Goal: Task Accomplishment & Management: Use online tool/utility

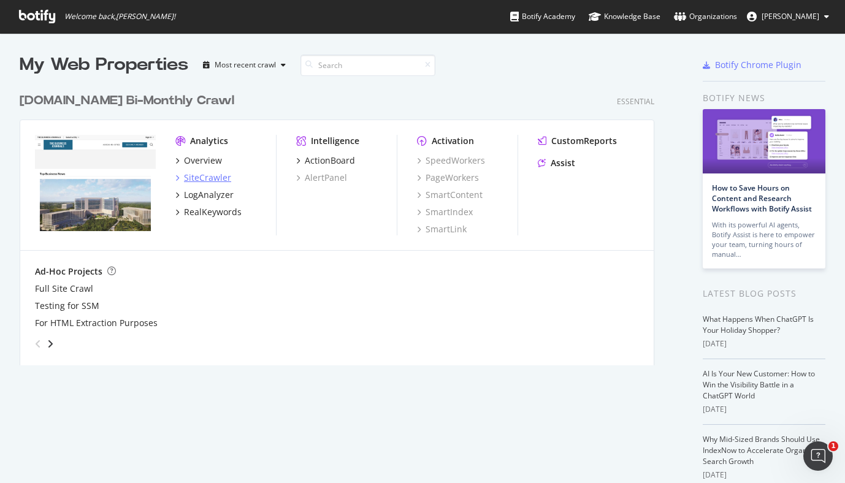
click at [188, 177] on div "SiteCrawler" at bounding box center [207, 178] width 47 height 12
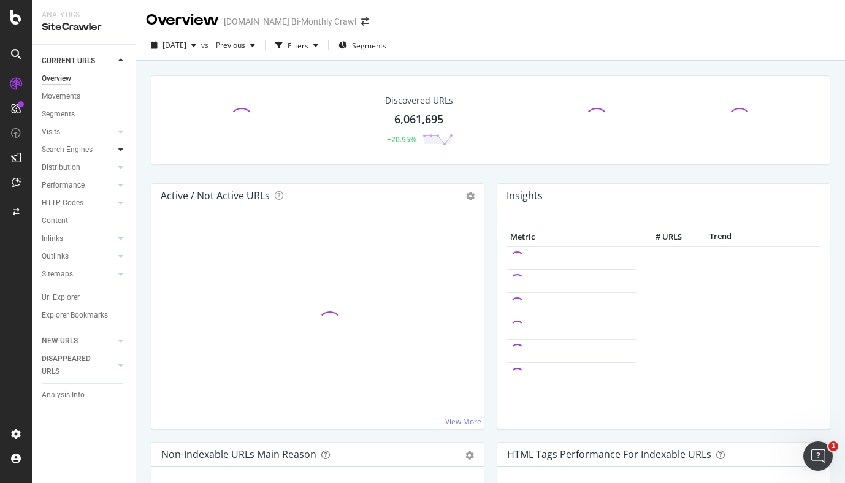
click at [117, 151] on div at bounding box center [121, 150] width 12 height 12
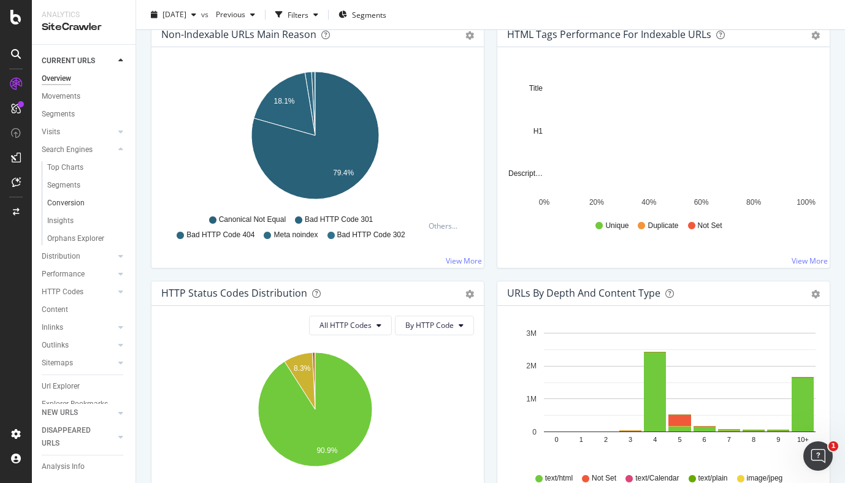
scroll to position [30, 0]
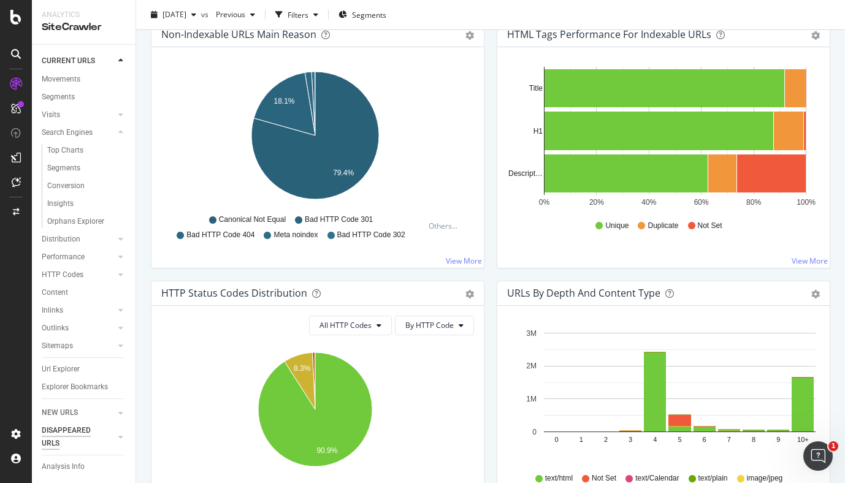
click at [79, 363] on div "Url Explorer" at bounding box center [61, 369] width 38 height 13
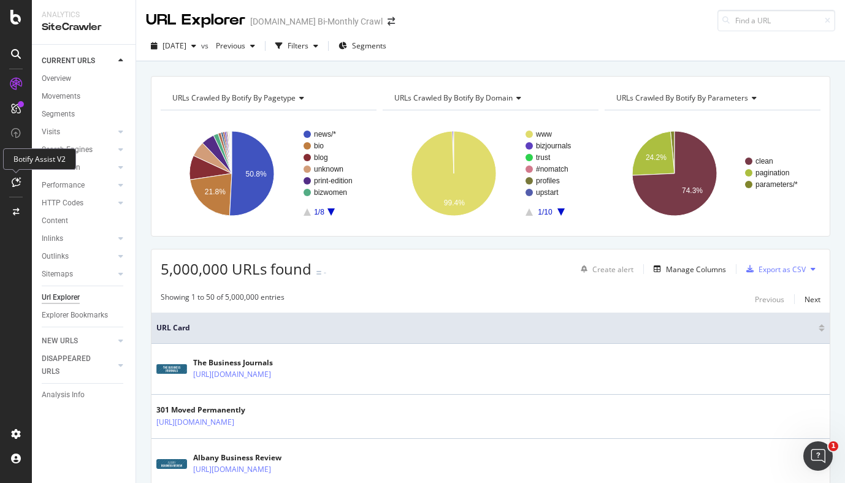
click at [17, 181] on icon at bounding box center [16, 182] width 9 height 10
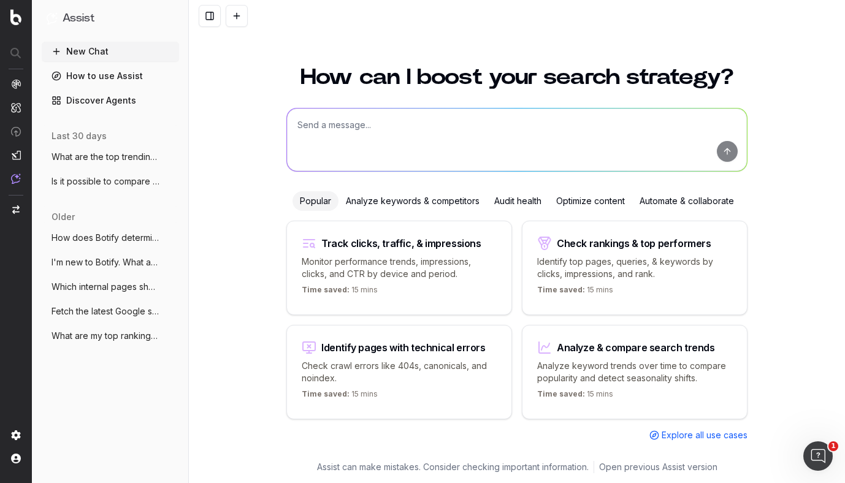
click at [393, 125] on textarea at bounding box center [517, 140] width 460 height 63
type textarea "How can I see content performance in Google Discover?"
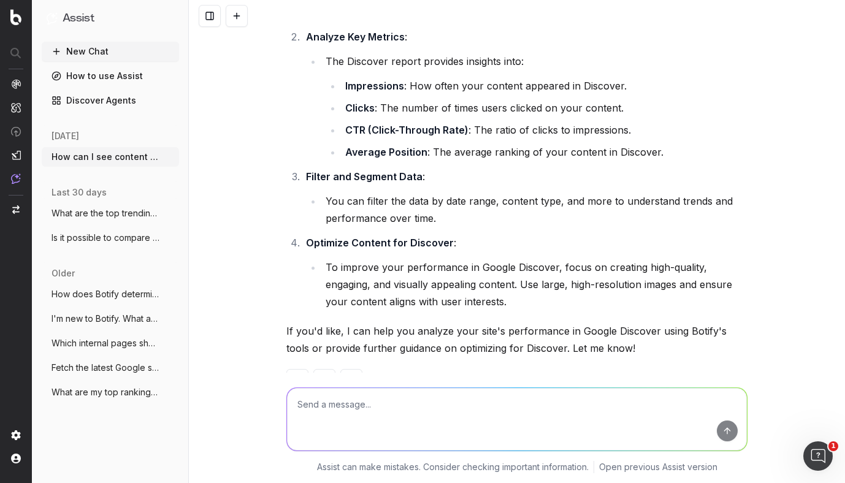
scroll to position [223, 0]
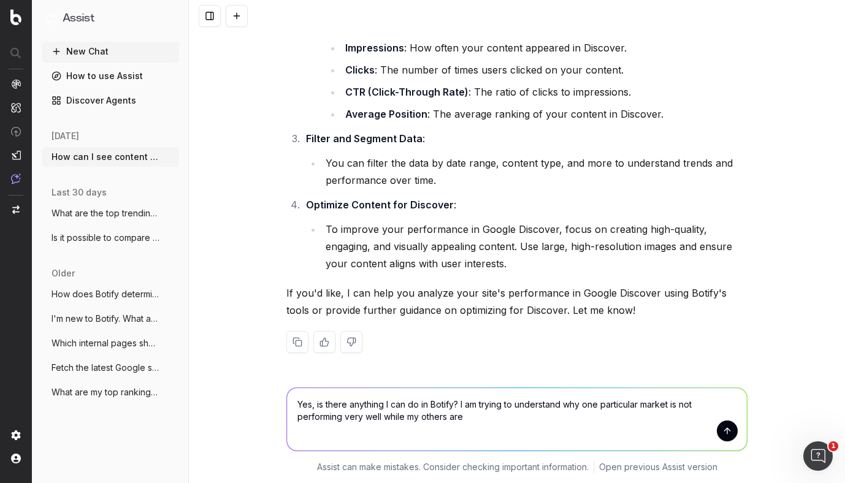
type textarea "Yes, is there anything I can do in Botify? I am trying to understand why one pa…"
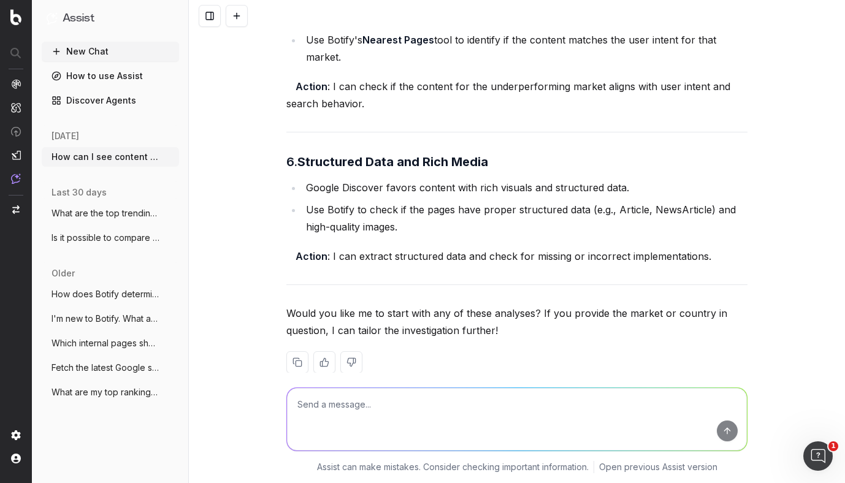
scroll to position [1619, 0]
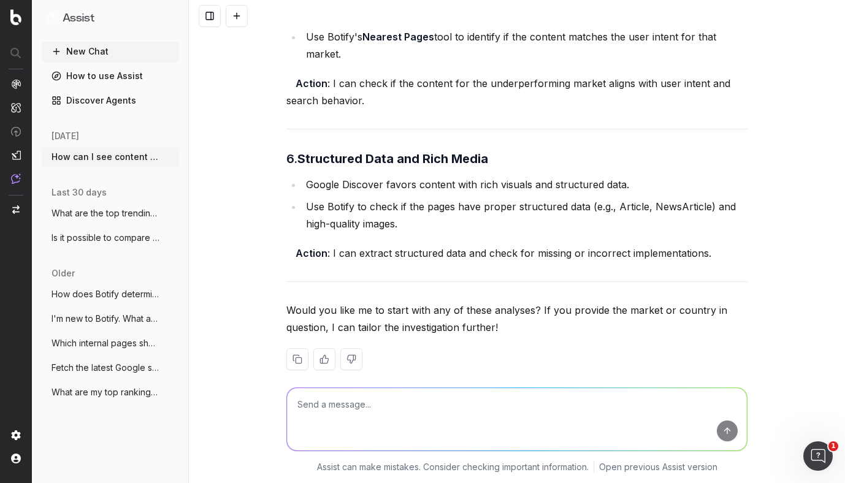
click at [394, 407] on textarea at bounding box center [517, 419] width 460 height 63
type textarea "Yes, show me how to check for proper structured data"
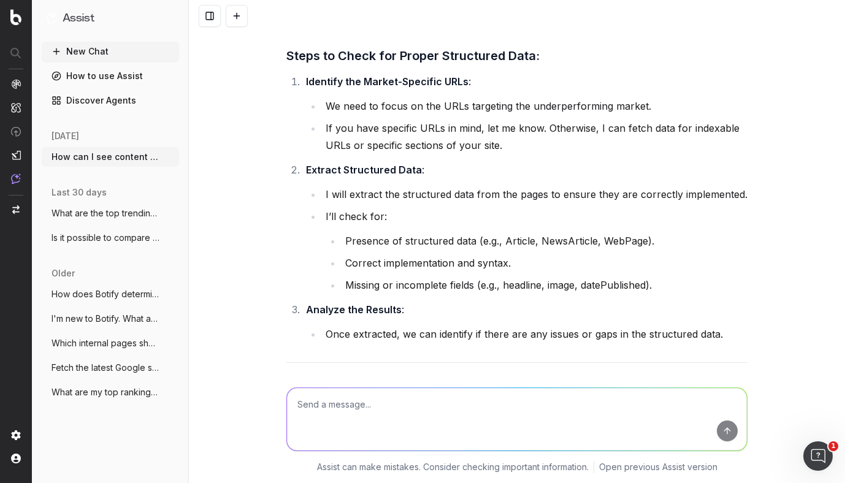
scroll to position [2131, 0]
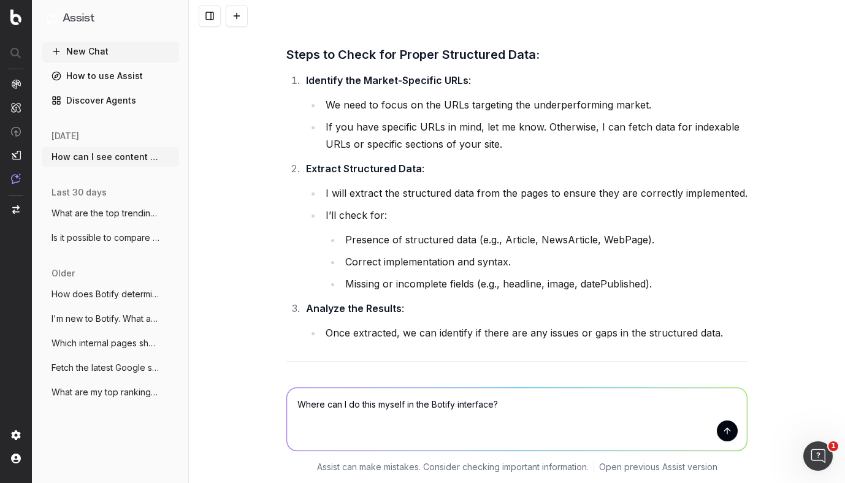
type textarea "Where can I do this myself in the Botify interface?"
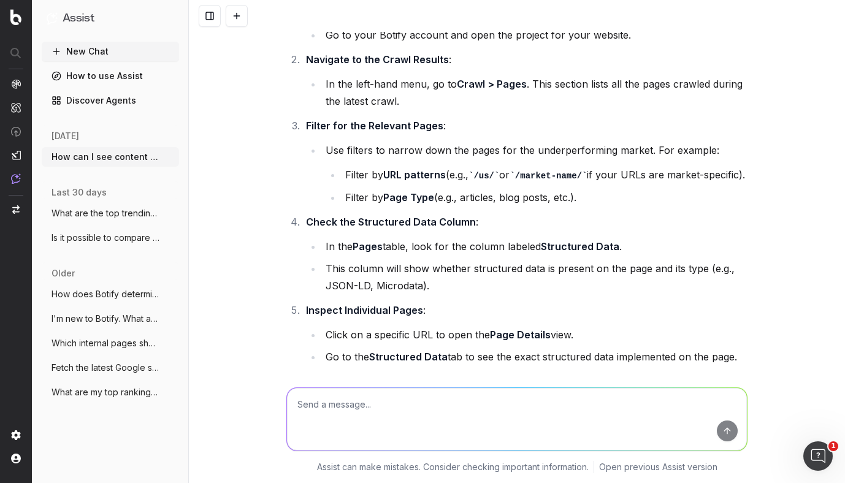
scroll to position [2746, 0]
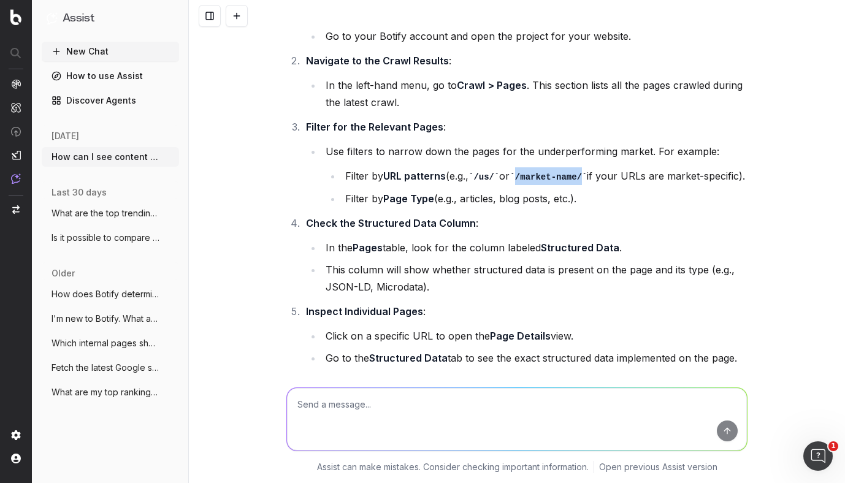
drag, startPoint x: 517, startPoint y: 158, endPoint x: 596, endPoint y: 158, distance: 78.5
click at [596, 167] on li "Filter by URL patterns (e.g., /us/ or /market-name/ if your URLs are market-spe…" at bounding box center [545, 176] width 406 height 18
click at [579, 169] on li "Filter by URL patterns (e.g., /us/ or /market-name/ if your URLs are market-spe…" at bounding box center [545, 176] width 406 height 18
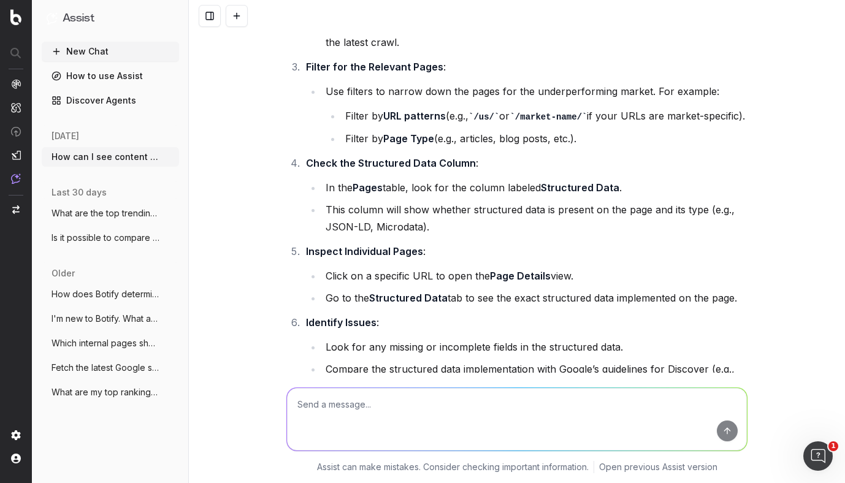
scroll to position [2809, 0]
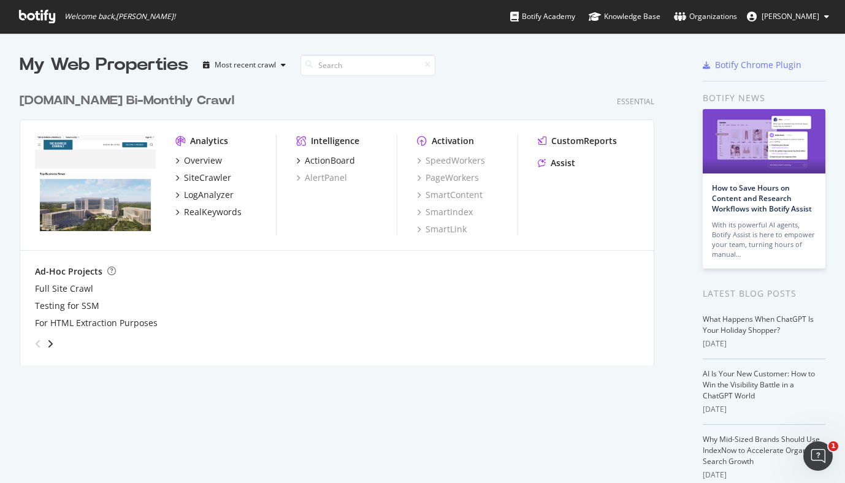
click at [135, 159] on img "grid" at bounding box center [95, 183] width 121 height 97
click at [211, 133] on div "Analytics Overview SiteCrawler LogAnalyzer RealKeywords Intelligence ActionBoar…" at bounding box center [337, 185] width 634 height 131
click at [205, 137] on div "Analytics" at bounding box center [209, 141] width 38 height 12
click at [197, 158] on div "Overview" at bounding box center [203, 161] width 38 height 12
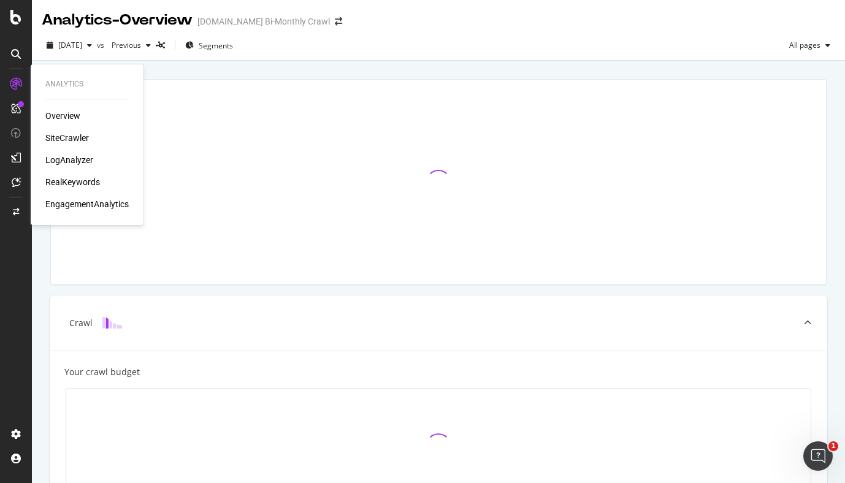
click at [49, 137] on div "SiteCrawler" at bounding box center [67, 138] width 44 height 12
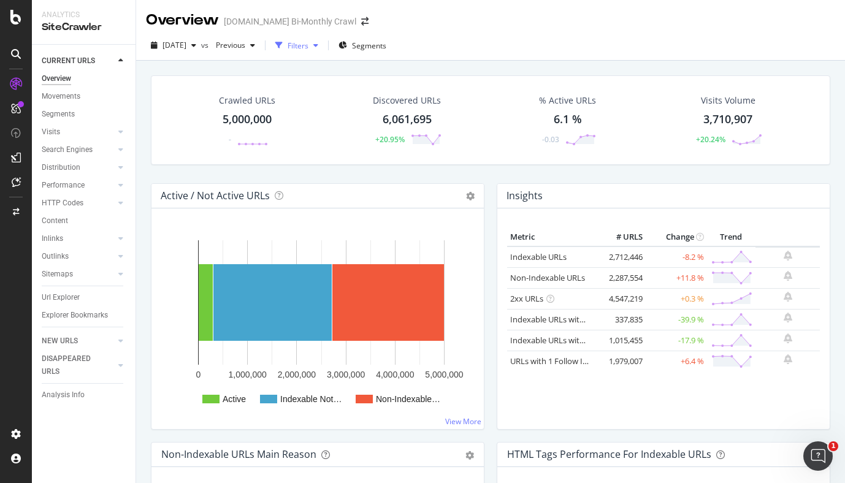
click at [308, 50] on div "Filters" at bounding box center [298, 45] width 21 height 10
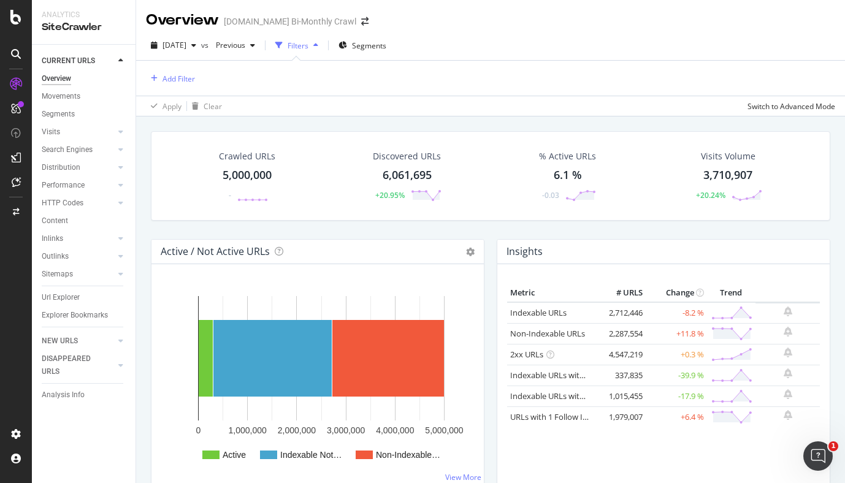
click at [195, 75] on div "Add Filter" at bounding box center [490, 78] width 689 height 35
click at [186, 79] on div "Add Filter" at bounding box center [179, 79] width 33 height 10
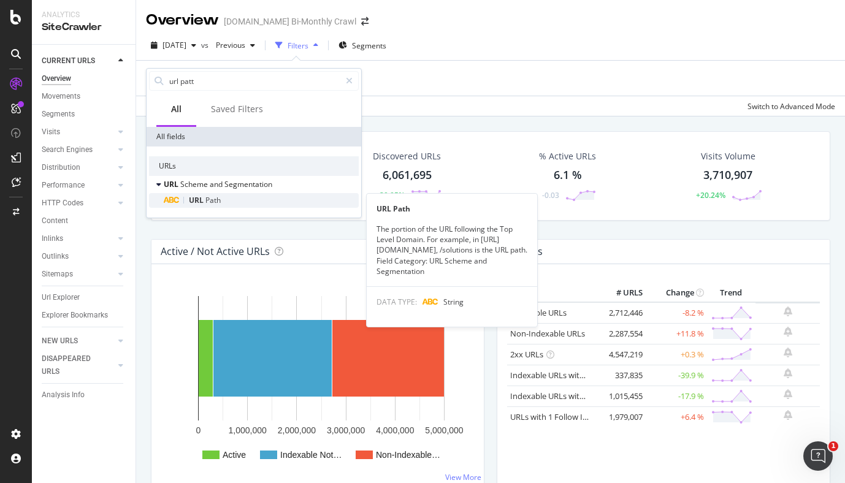
type input "url patt"
click at [220, 201] on span "Path" at bounding box center [212, 200] width 15 height 10
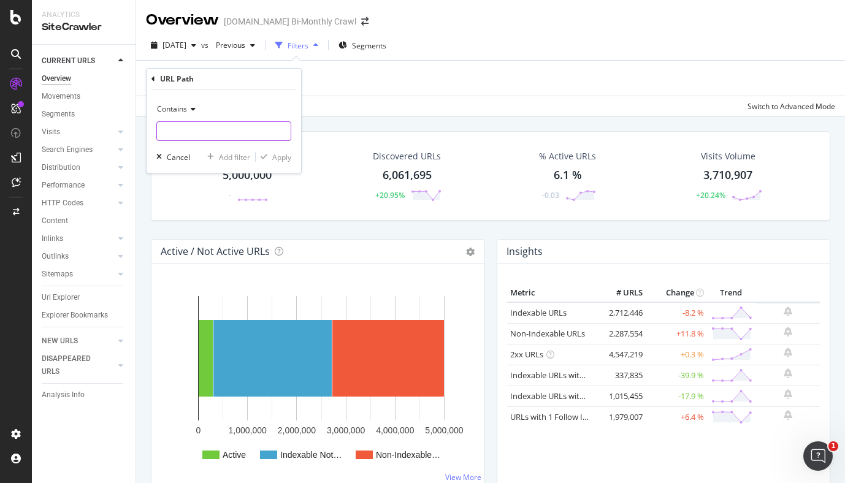
click at [217, 135] on input "text" at bounding box center [224, 131] width 134 height 20
type input "/[GEOGRAPHIC_DATA]/"
click at [283, 155] on div "Apply" at bounding box center [281, 157] width 19 height 10
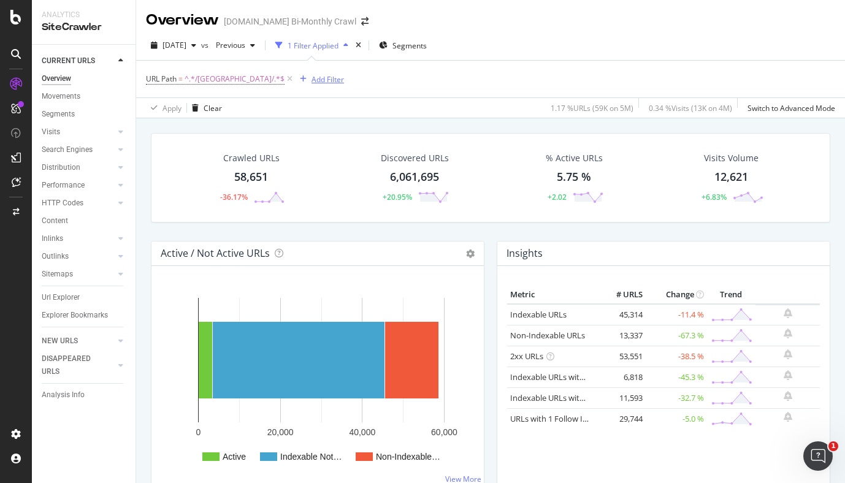
click at [295, 75] on div "Add Filter" at bounding box center [319, 78] width 49 height 13
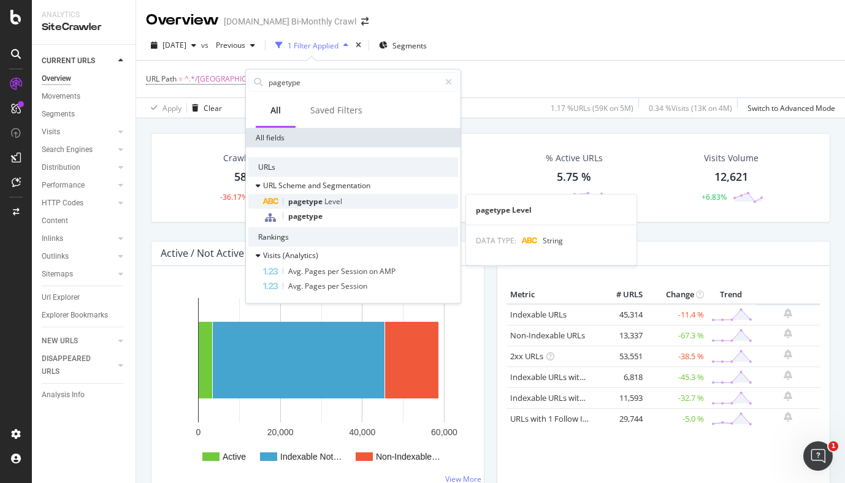
type input "pagetype"
click at [350, 201] on div "pagetype Level" at bounding box center [360, 201] width 195 height 15
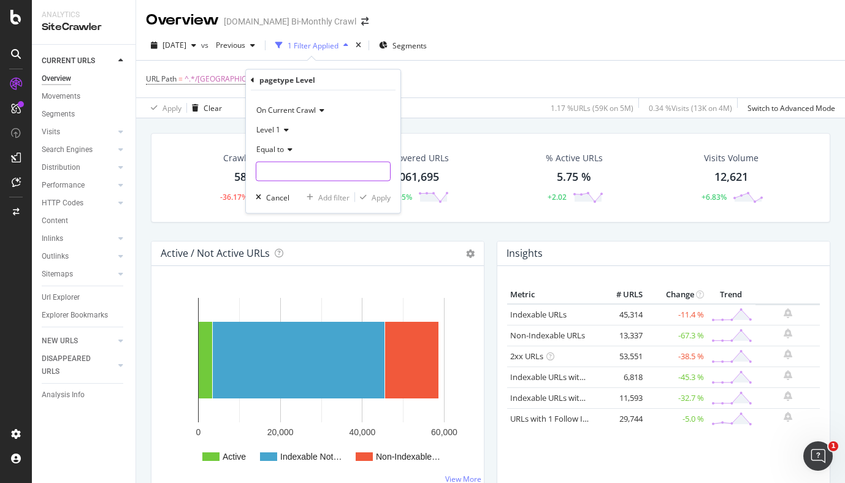
click at [286, 166] on input "text" at bounding box center [323, 172] width 134 height 20
type input "news"
click at [282, 185] on span "news" at bounding box center [296, 188] width 75 height 10
click at [375, 202] on button "Apply" at bounding box center [373, 197] width 36 height 12
